Goal: Check status: Check status

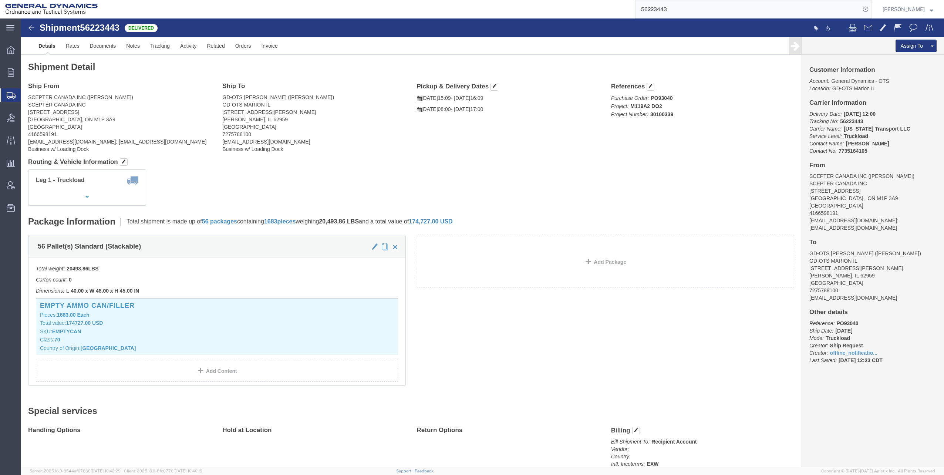
click at [26, 94] on span "Shipments" at bounding box center [23, 95] width 6 height 15
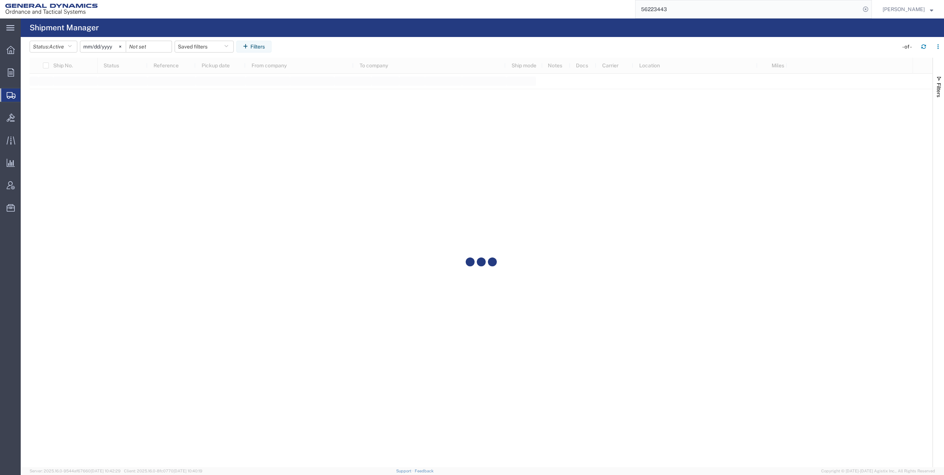
click at [114, 48] on input "2025-07-13" at bounding box center [102, 46] width 45 height 11
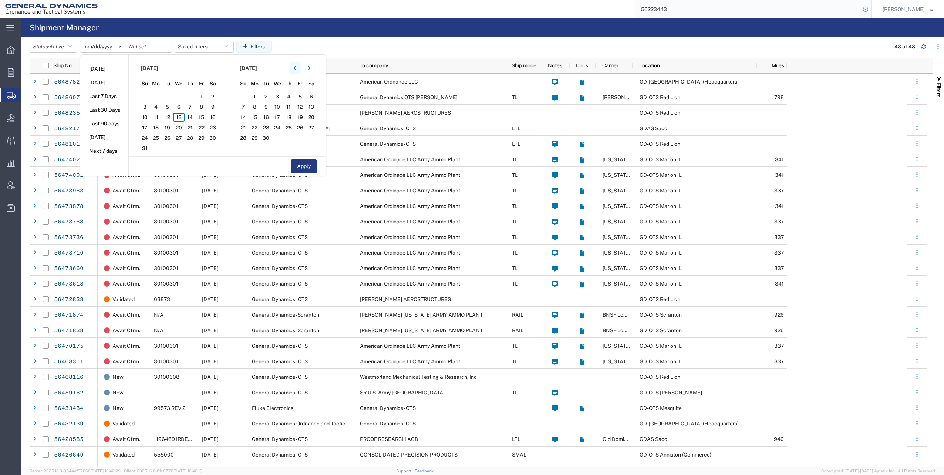
click at [296, 69] on icon "button" at bounding box center [294, 68] width 3 height 4
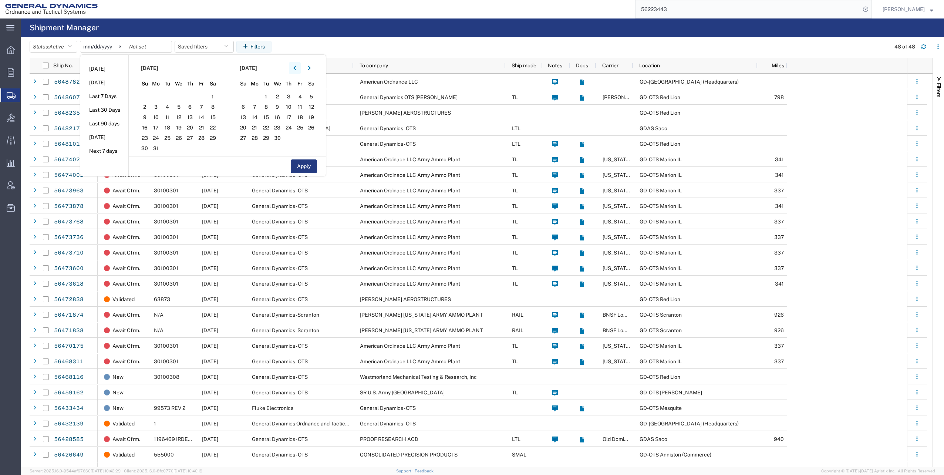
click at [296, 69] on icon "button" at bounding box center [294, 68] width 3 height 4
click at [180, 95] on span "1" at bounding box center [178, 96] width 11 height 9
click at [308, 166] on button "Apply" at bounding box center [304, 166] width 26 height 14
type input "2025-01-01"
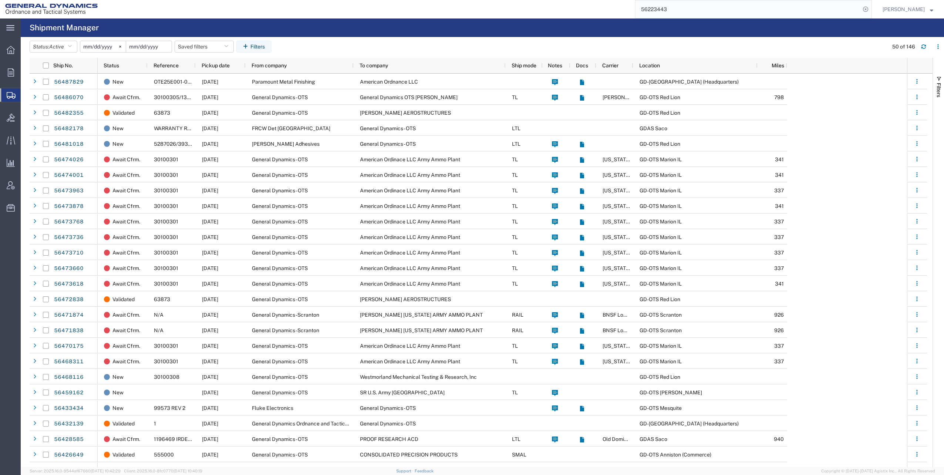
click at [163, 45] on input "date" at bounding box center [148, 46] width 45 height 11
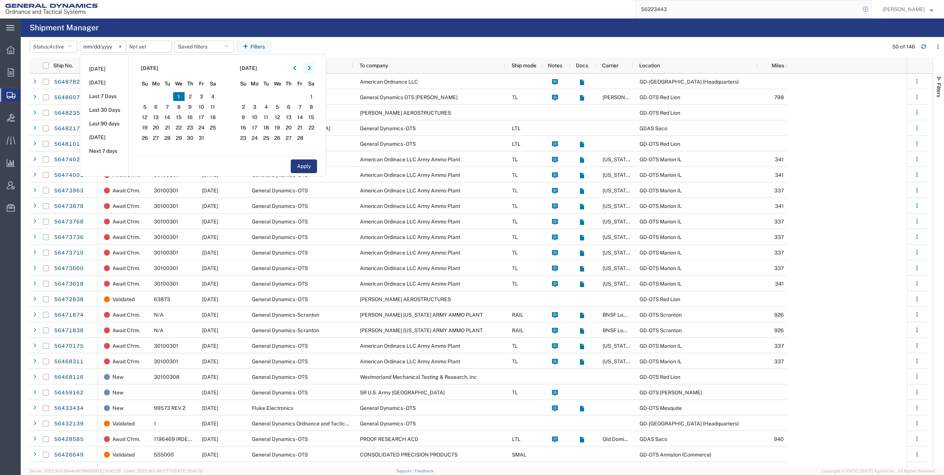
click at [310, 69] on icon "button" at bounding box center [309, 68] width 3 height 4
click at [316, 96] on span "1" at bounding box center [310, 96] width 11 height 9
click at [311, 166] on button "Apply" at bounding box center [304, 166] width 26 height 14
type input "2025-03-01"
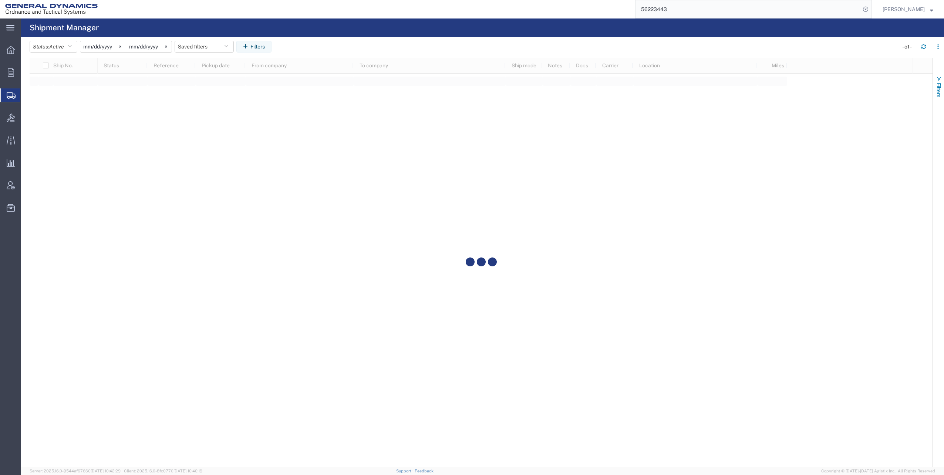
click at [939, 77] on span "button" at bounding box center [938, 79] width 6 height 6
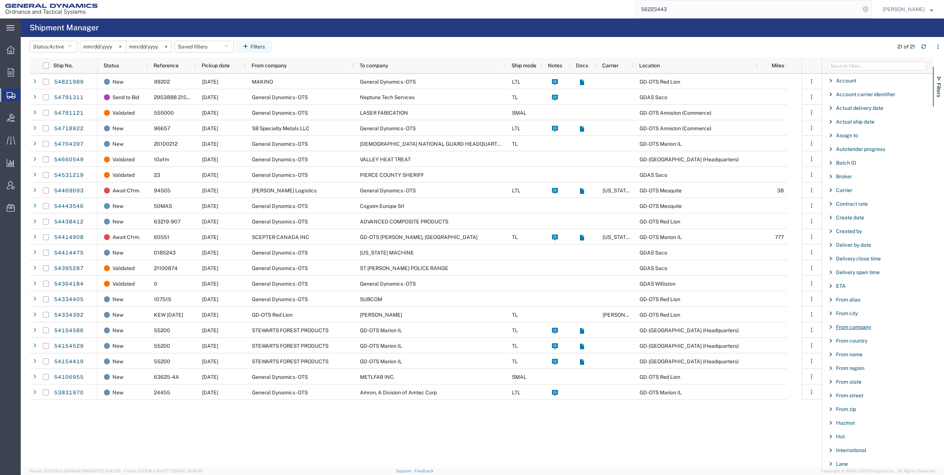
click at [853, 326] on span "From company" at bounding box center [853, 327] width 35 height 6
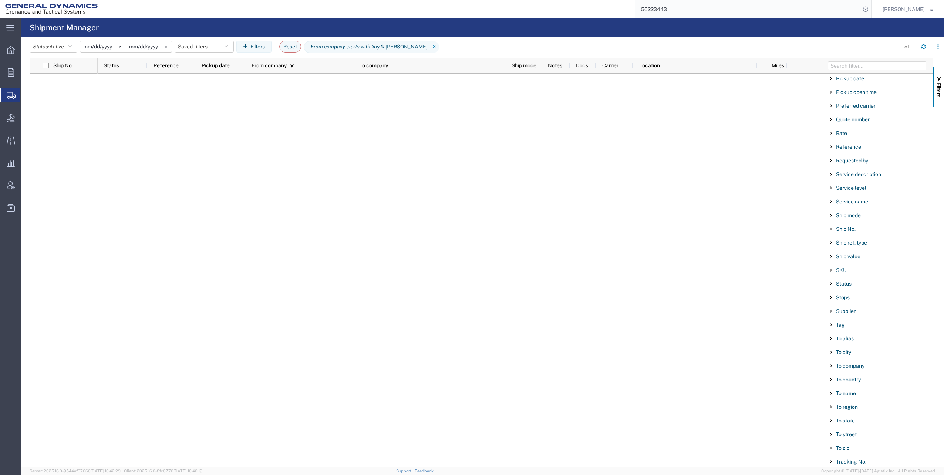
scroll to position [555, 0]
type input "Day & Zimmermann"
click at [845, 348] on span "To company" at bounding box center [850, 348] width 28 height 6
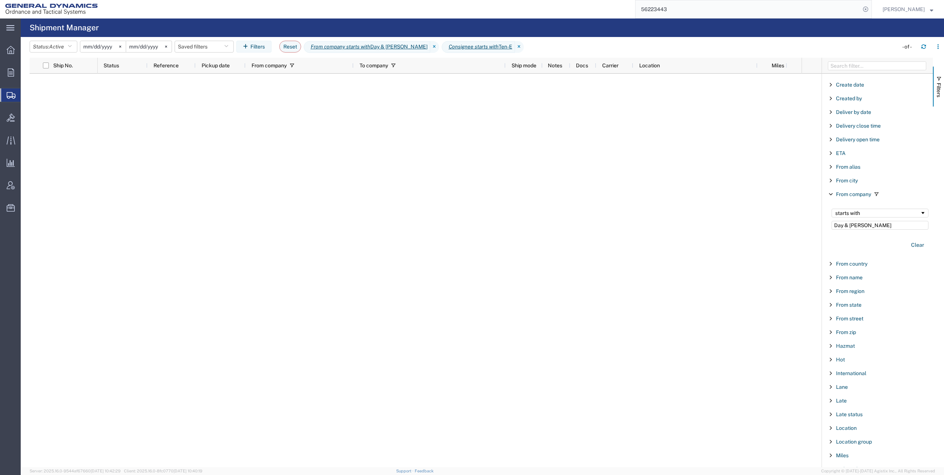
scroll to position [131, 0]
type input "Ten-E"
click at [909, 246] on button "Clear" at bounding box center [917, 247] width 22 height 12
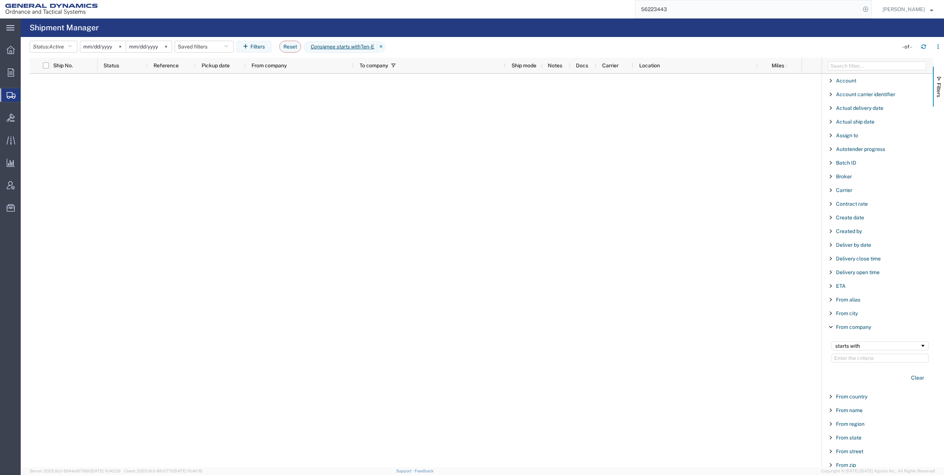
click at [501, 172] on div at bounding box center [450, 270] width 704 height 393
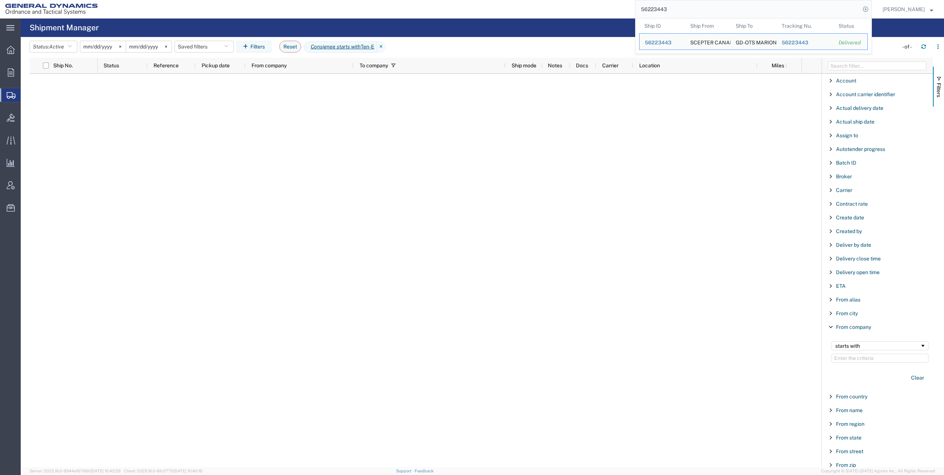
drag, startPoint x: 642, startPoint y: 8, endPoint x: 681, endPoint y: 7, distance: 38.8
click at [681, 7] on input "56223443" at bounding box center [747, 9] width 225 height 18
drag, startPoint x: 666, startPoint y: 9, endPoint x: 636, endPoint y: 241, distance: 234.6
click at [639, 243] on div at bounding box center [450, 270] width 704 height 393
